Goal: Register for event/course

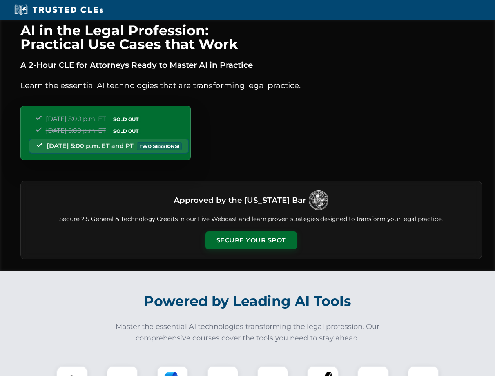
click at [251, 241] on button "Secure Your Spot" at bounding box center [251, 241] width 92 height 18
click at [72, 371] on img at bounding box center [72, 382] width 23 height 23
